Goal: Task Accomplishment & Management: Use online tool/utility

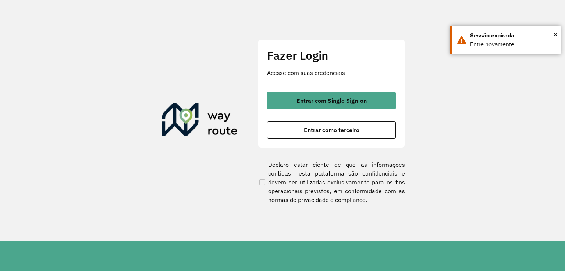
click at [326, 100] on span "Entrar com Single Sign-on" at bounding box center [331, 101] width 70 height 6
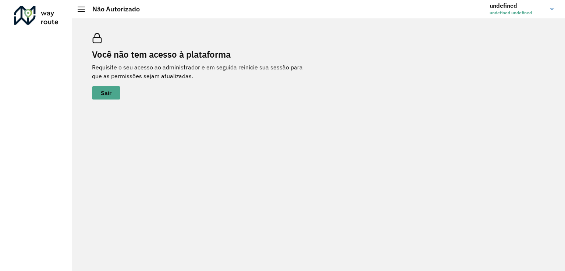
click at [525, 14] on span "undefined undefined" at bounding box center [516, 13] width 55 height 7
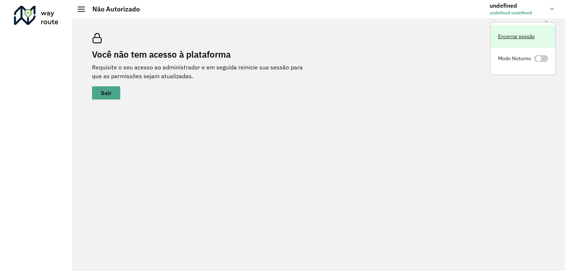
click at [517, 36] on link "Encerrar sessão" at bounding box center [522, 36] width 65 height 22
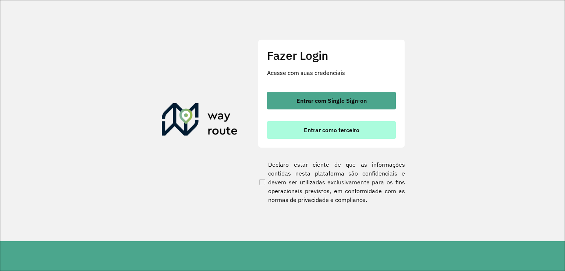
click at [356, 132] on span "Entrar como terceiro" at bounding box center [332, 130] width 56 height 6
